Goal: Register for event/course

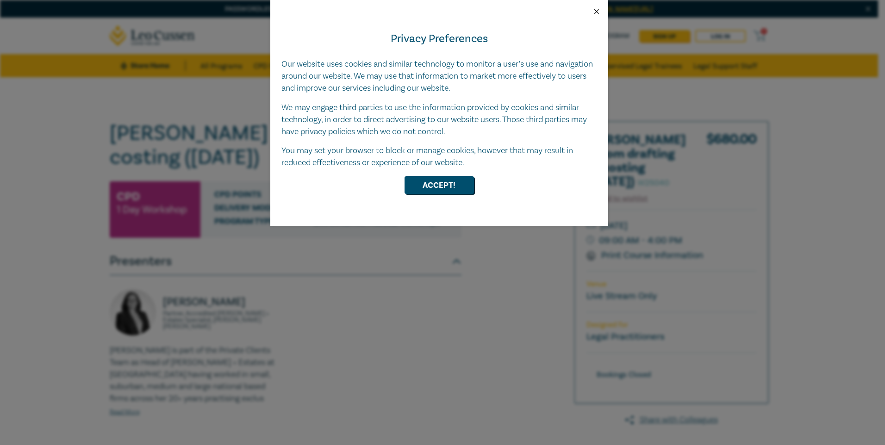
click at [598, 11] on button "Close" at bounding box center [597, 11] width 8 height 8
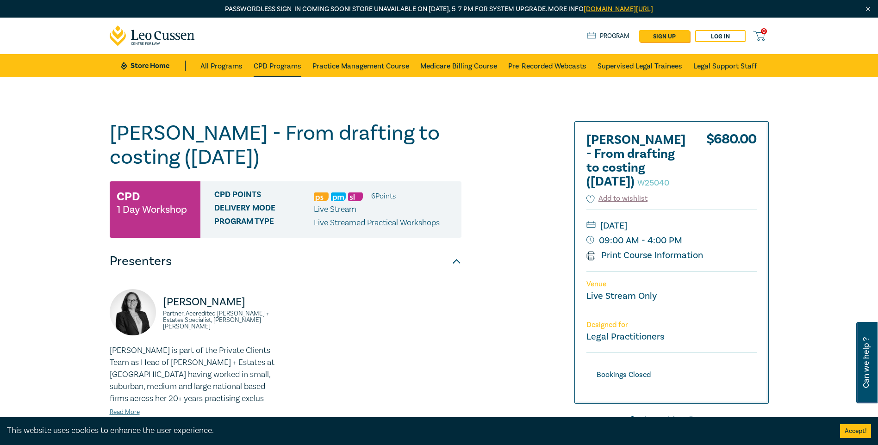
click at [281, 66] on link "CPD Programs" at bounding box center [278, 65] width 48 height 23
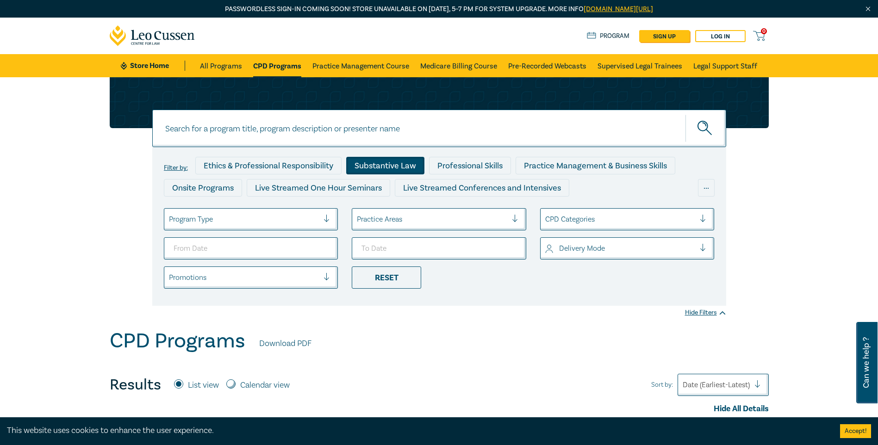
click at [388, 168] on div "Substantive Law" at bounding box center [385, 166] width 78 height 18
click at [446, 215] on div at bounding box center [432, 219] width 150 height 12
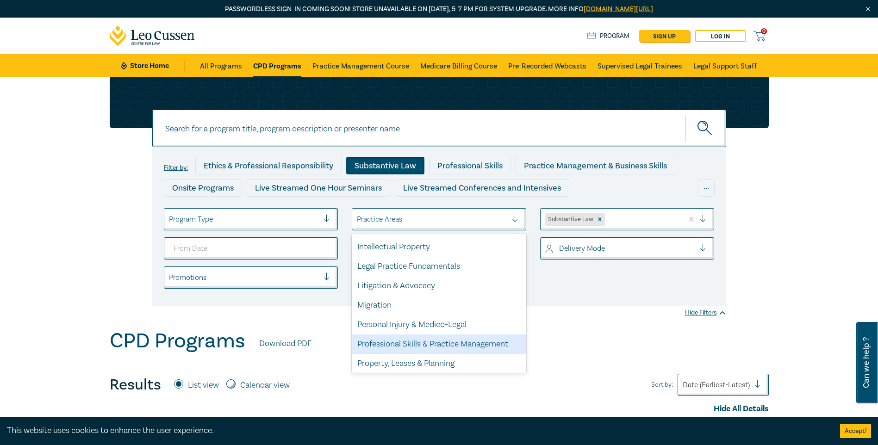
scroll to position [272, 0]
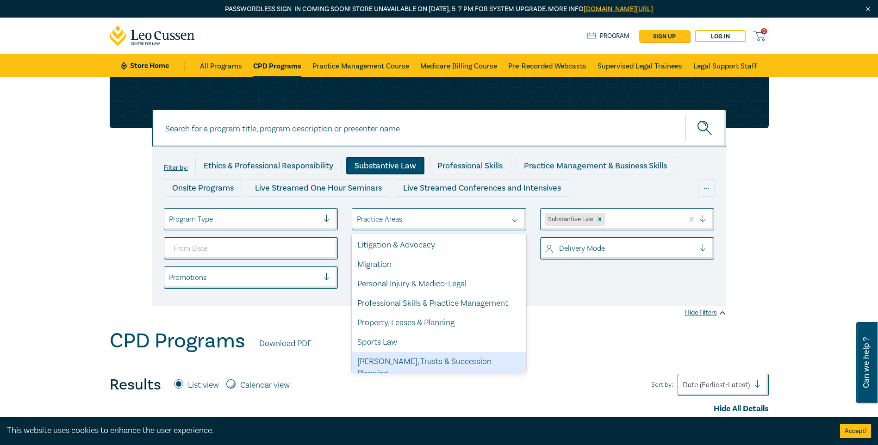
drag, startPoint x: 450, startPoint y: 366, endPoint x: 487, endPoint y: 332, distance: 49.5
click at [450, 365] on div "[PERSON_NAME], Trusts & Succession Planning" at bounding box center [439, 367] width 175 height 31
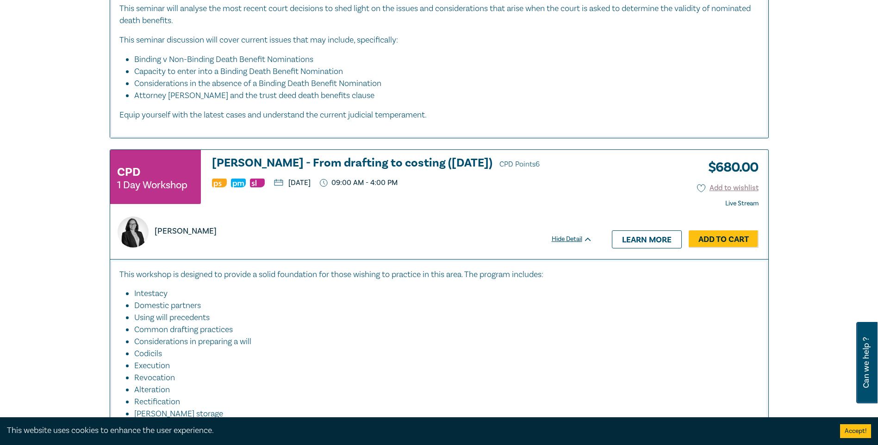
scroll to position [556, 0]
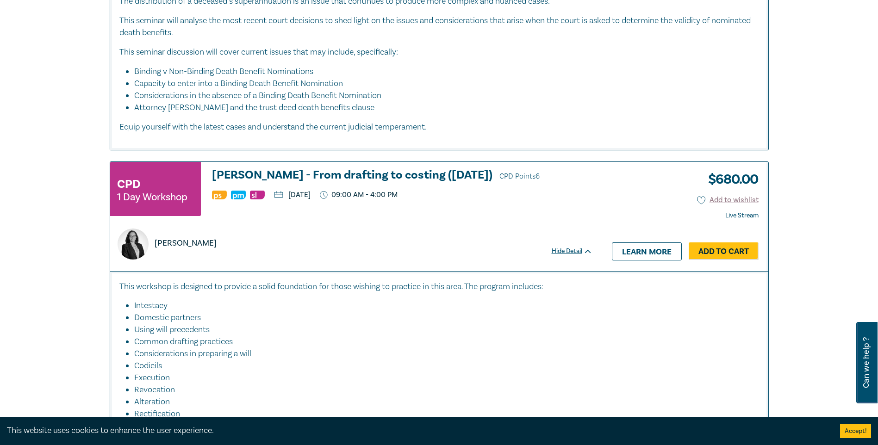
click at [214, 169] on h3 "[PERSON_NAME] - From drafting to costing ([DATE]) CPD Points 6" at bounding box center [402, 176] width 381 height 14
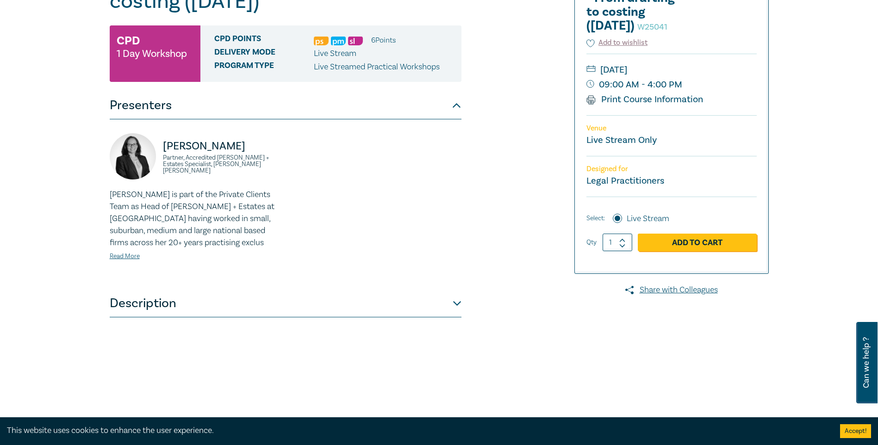
scroll to position [46, 0]
